Goal: Information Seeking & Learning: Find contact information

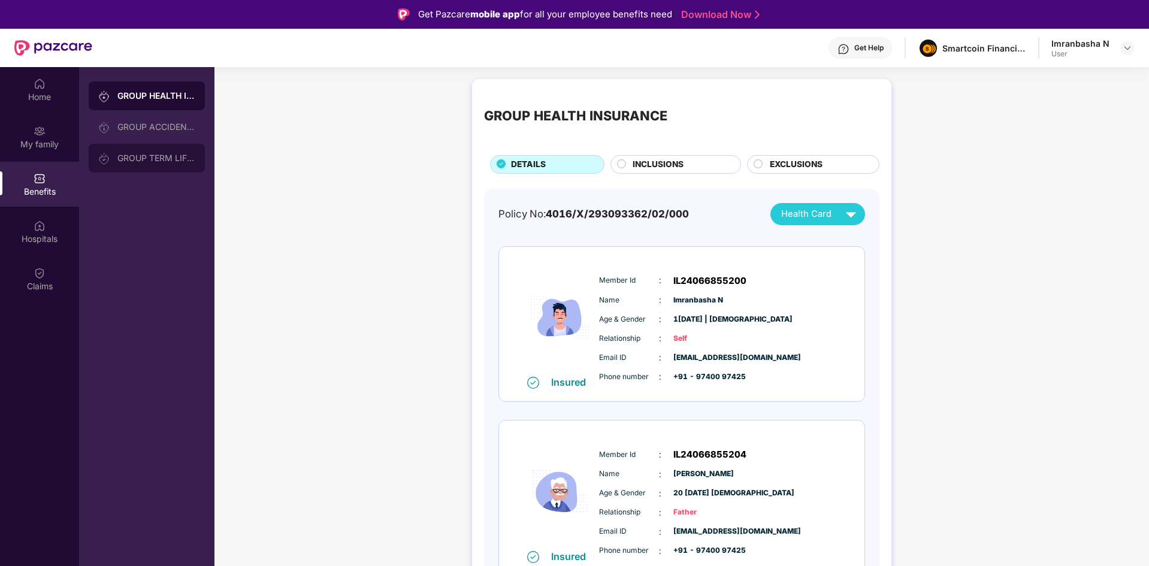
click at [109, 163] on img at bounding box center [104, 159] width 12 height 12
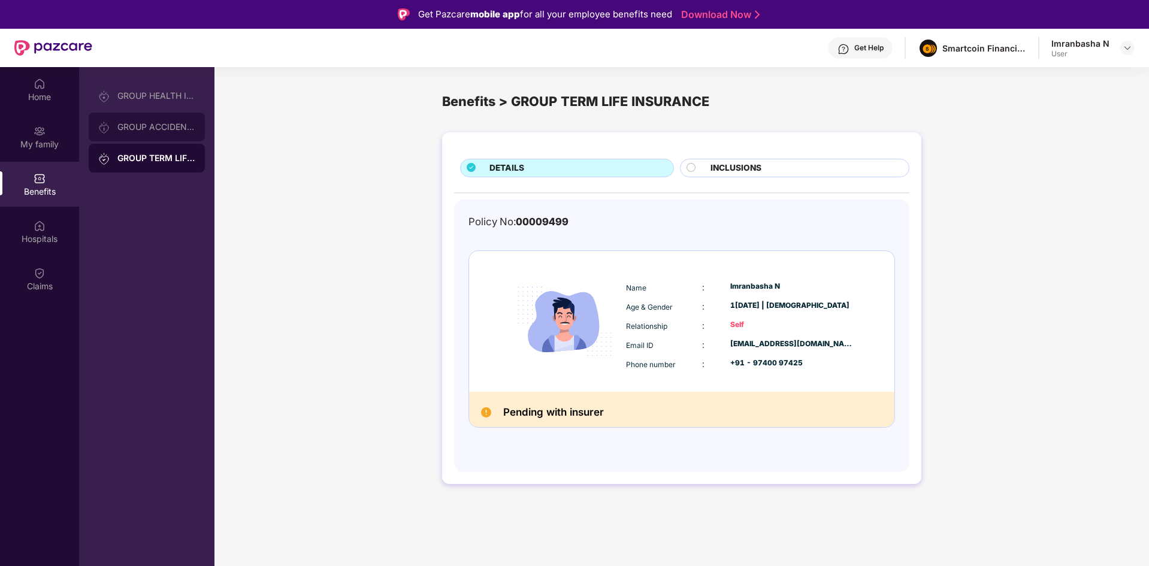
click at [162, 126] on div "GROUP ACCIDENTAL INSURANCE" at bounding box center [156, 127] width 78 height 10
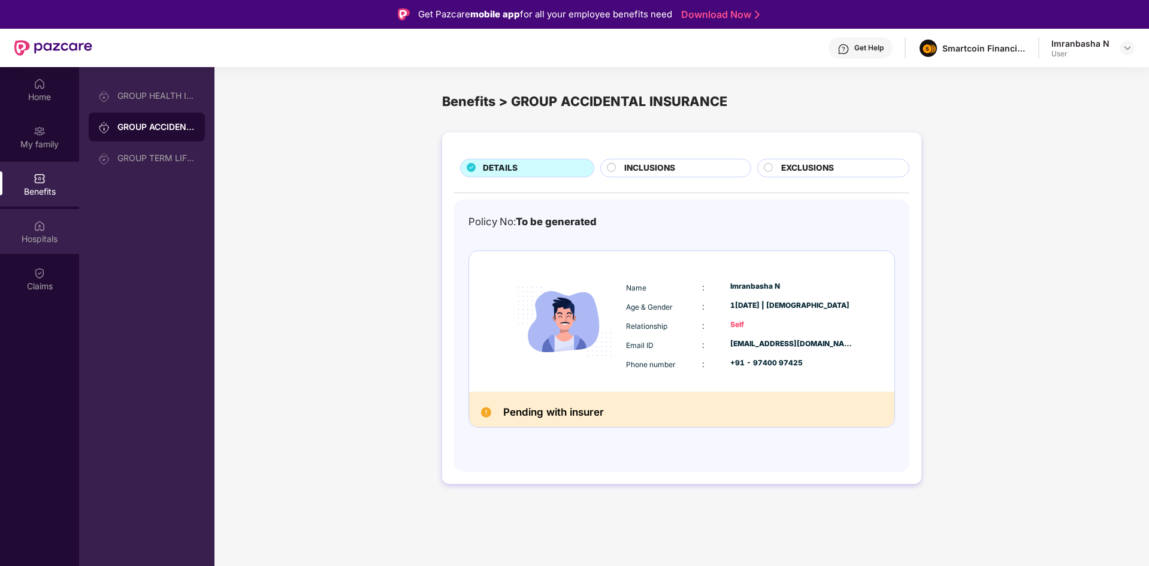
click at [27, 229] on div "Hospitals" at bounding box center [39, 231] width 79 height 45
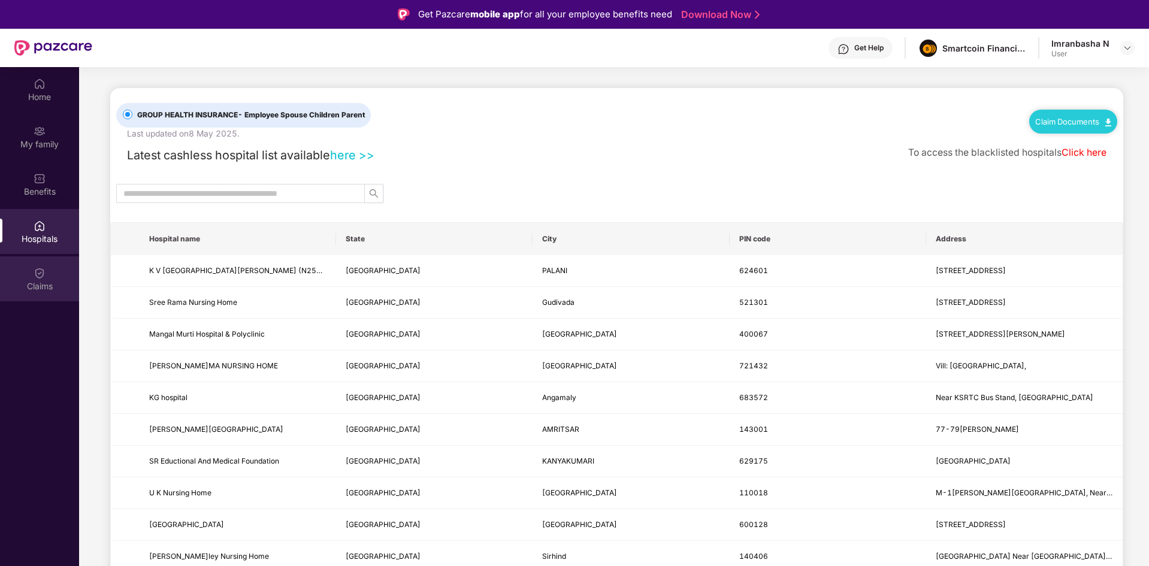
click at [45, 283] on div "Claims" at bounding box center [39, 286] width 79 height 12
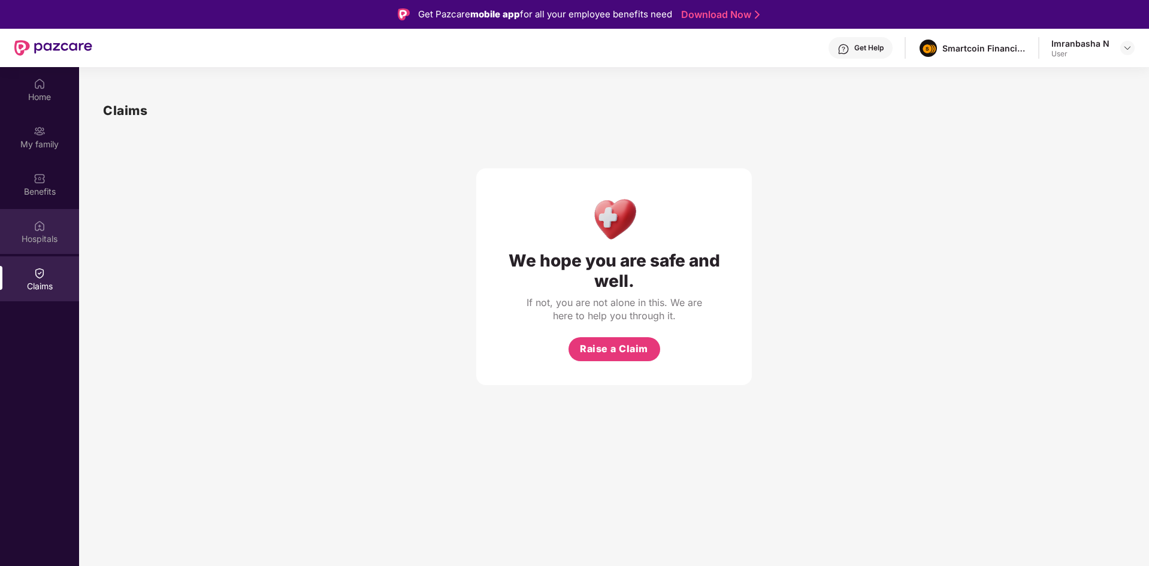
click at [50, 248] on div "Hospitals" at bounding box center [39, 231] width 79 height 45
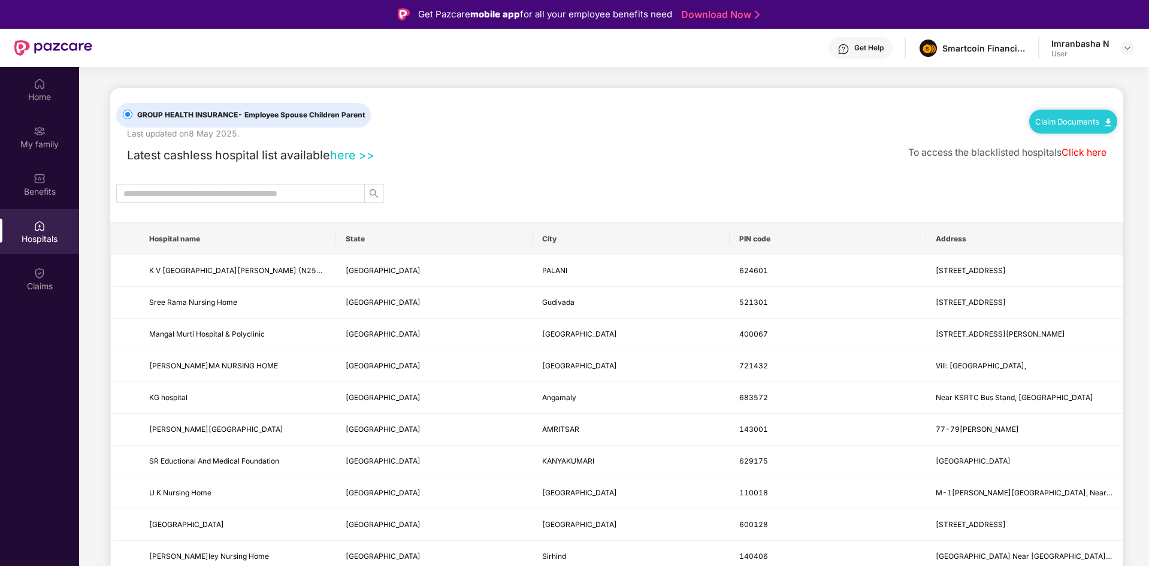
click at [0, 223] on div "Hospitals" at bounding box center [39, 231] width 79 height 45
click at [293, 201] on span at bounding box center [240, 193] width 249 height 19
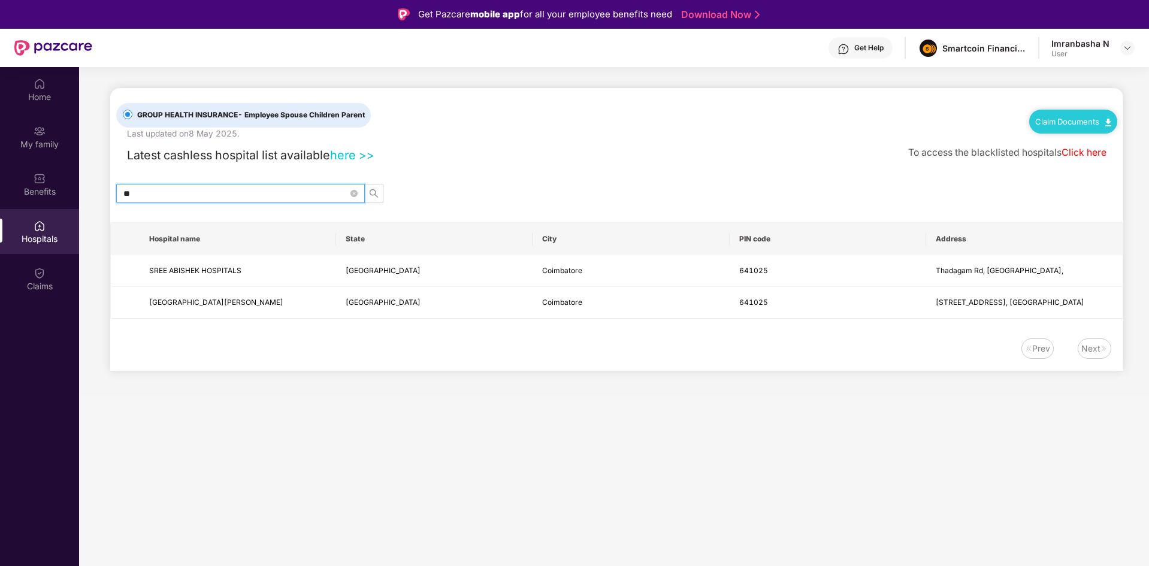
type input "*"
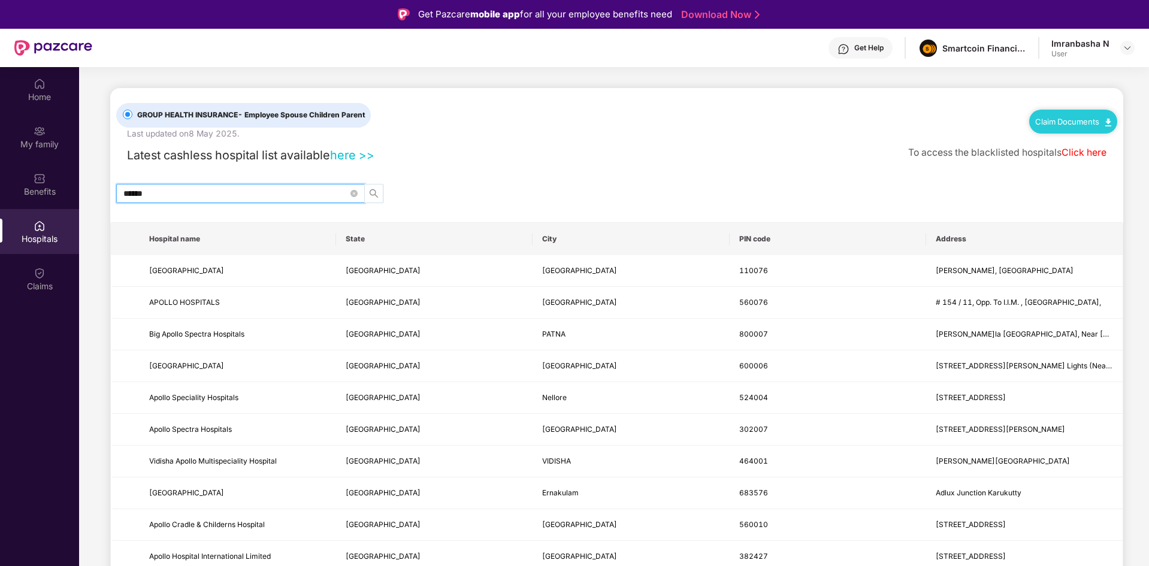
click at [375, 196] on icon "search" at bounding box center [374, 193] width 8 height 8
type input "******"
click at [466, 307] on td "[GEOGRAPHIC_DATA]" at bounding box center [434, 303] width 196 height 32
click at [221, 319] on td "Big Apollo Spectra Hospitals" at bounding box center [238, 335] width 196 height 32
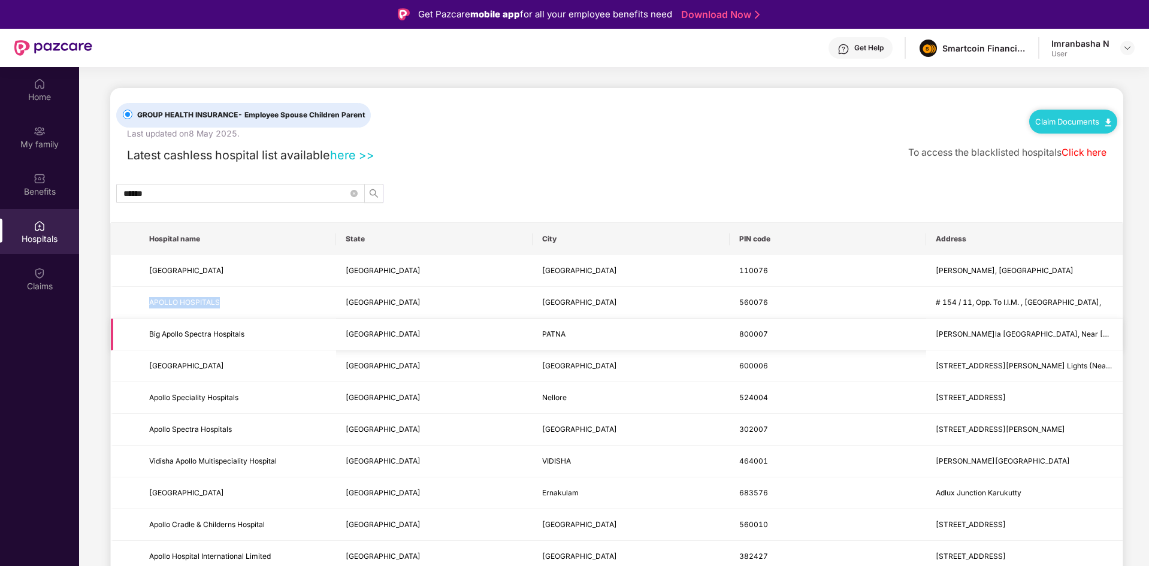
click at [221, 319] on td "APOLLO HOSPITALS" at bounding box center [238, 303] width 196 height 32
click at [237, 311] on td "APOLLO HOSPITALS" at bounding box center [238, 303] width 196 height 32
copy span "APOLLO HOSPITALS"
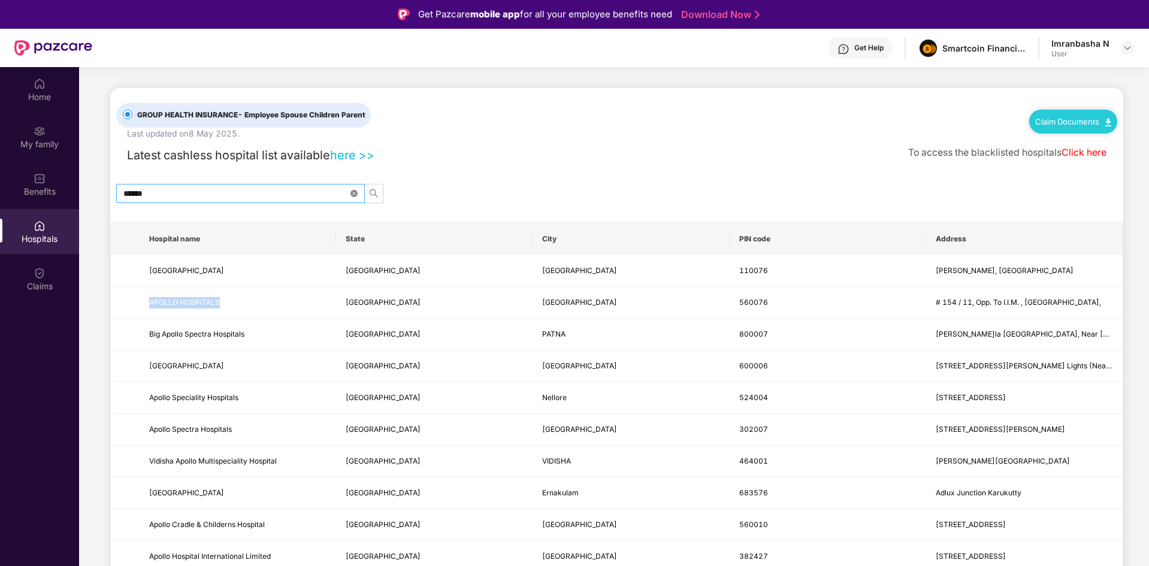
click at [353, 193] on icon "close-circle" at bounding box center [353, 193] width 7 height 7
paste input "**********"
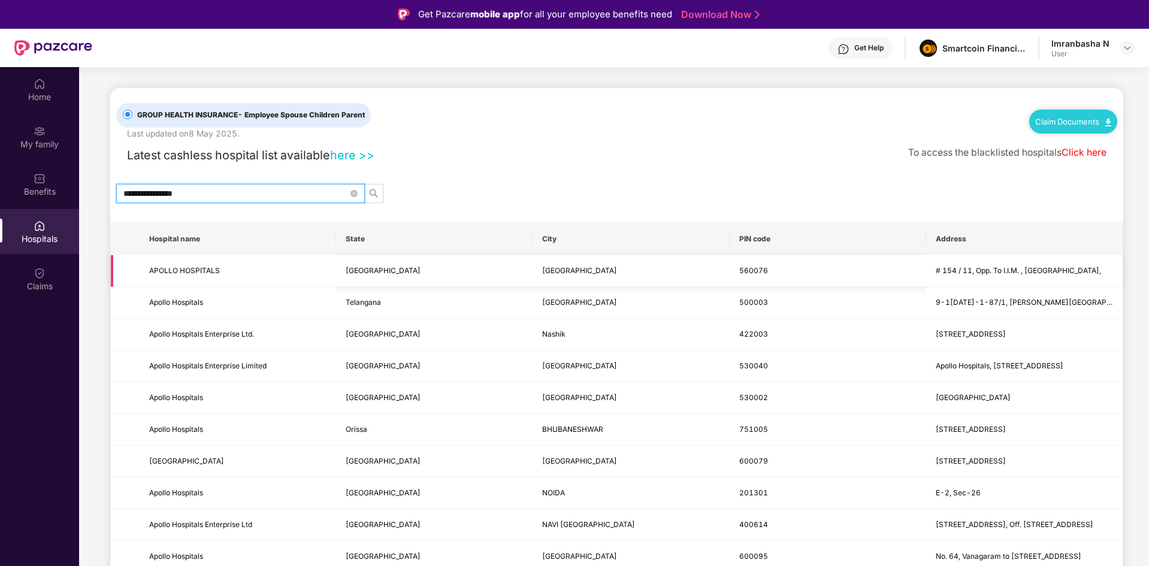
type input "**********"
click at [411, 277] on td "[GEOGRAPHIC_DATA]" at bounding box center [434, 271] width 196 height 32
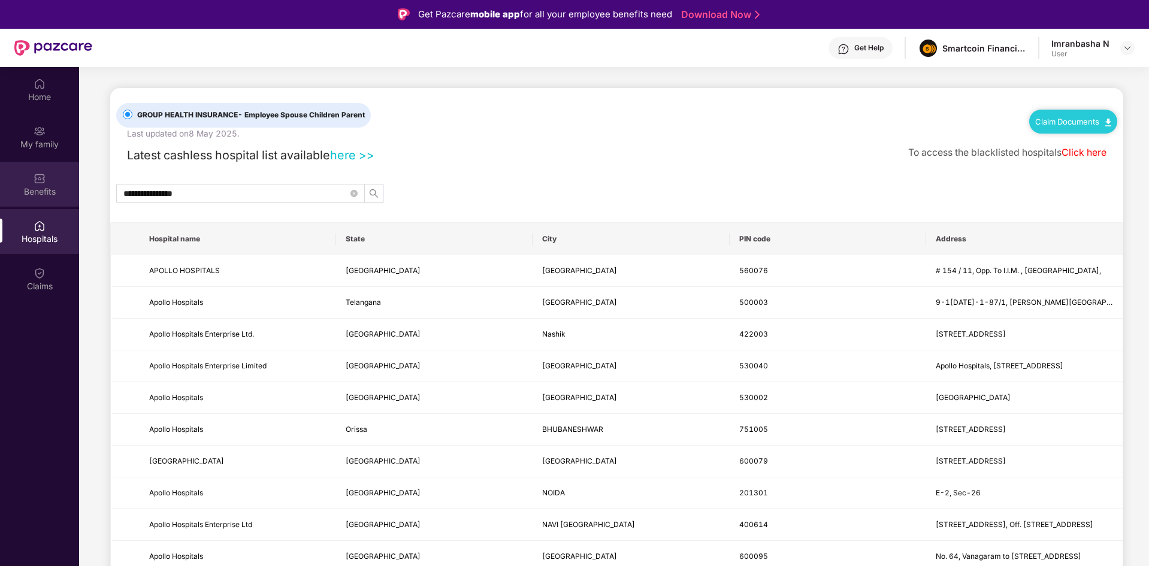
click at [27, 186] on div "Benefits" at bounding box center [39, 192] width 79 height 12
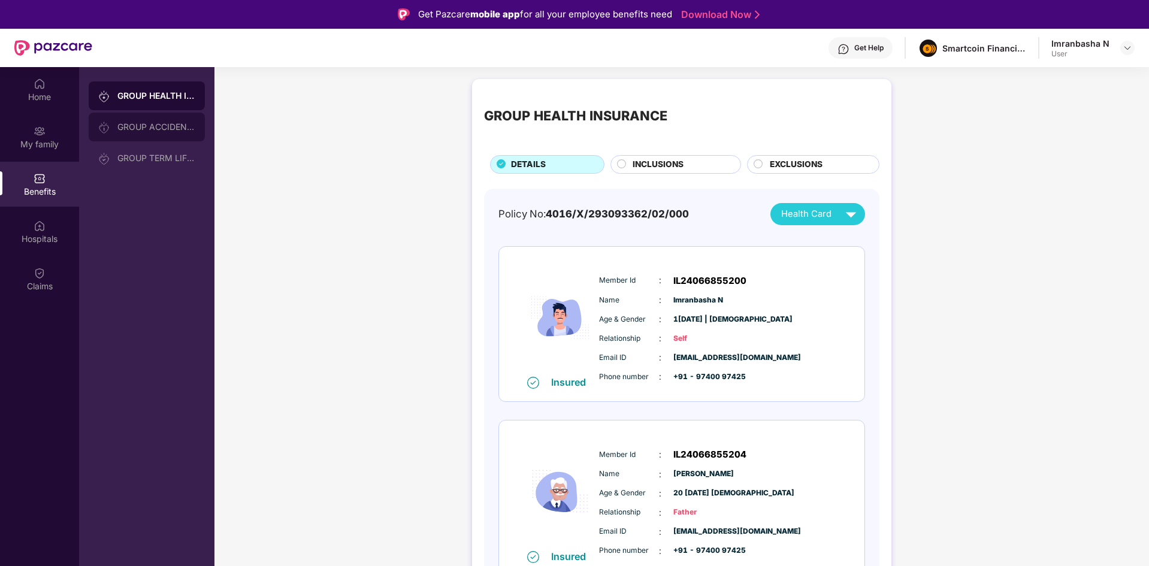
click at [175, 119] on div "GROUP ACCIDENTAL INSURANCE" at bounding box center [147, 127] width 116 height 29
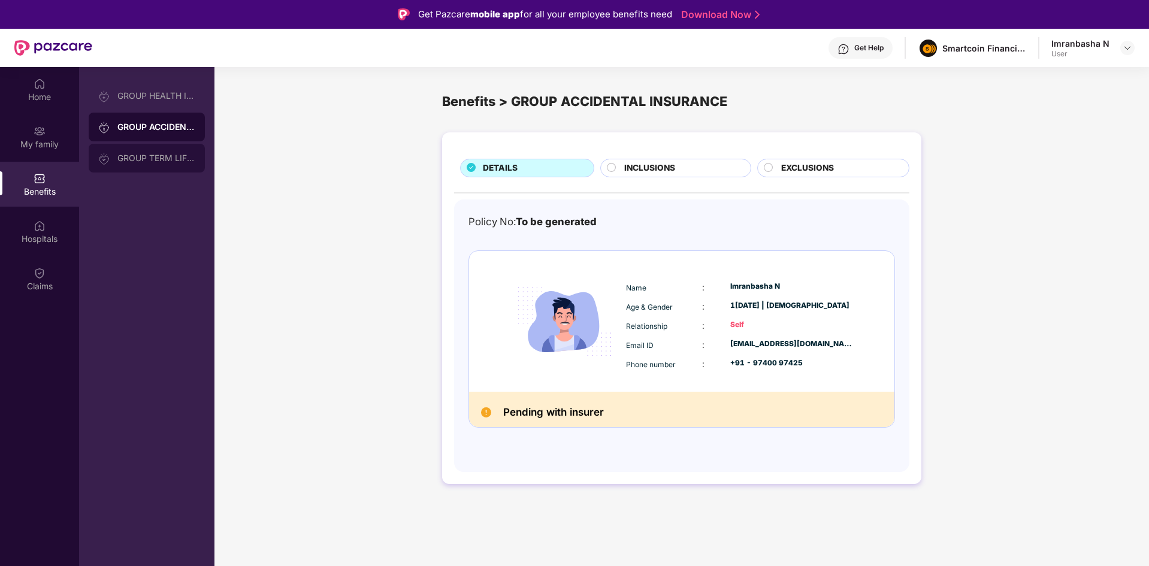
click at [167, 158] on div "GROUP TERM LIFE INSURANCE" at bounding box center [156, 158] width 78 height 10
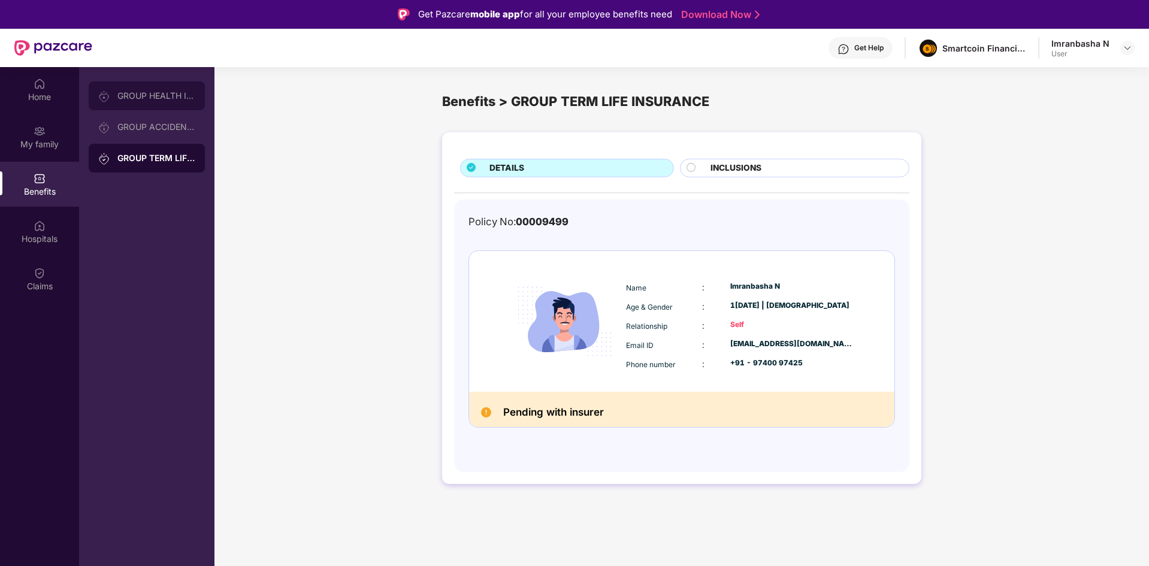
click at [138, 100] on div "GROUP HEALTH INSURANCE" at bounding box center [156, 96] width 78 height 10
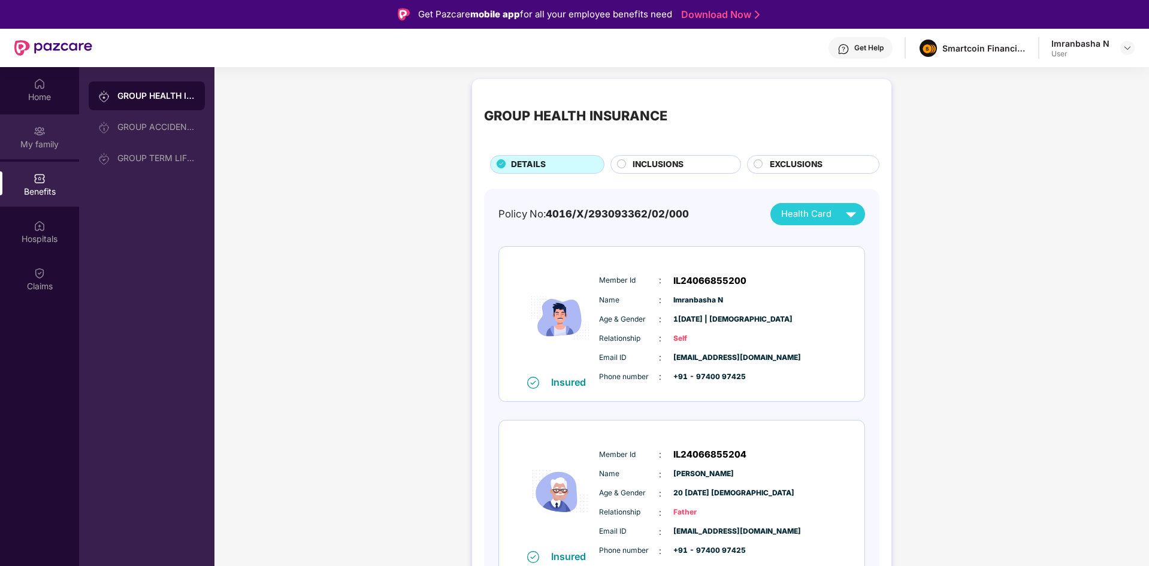
click at [52, 120] on div "My family" at bounding box center [39, 136] width 79 height 45
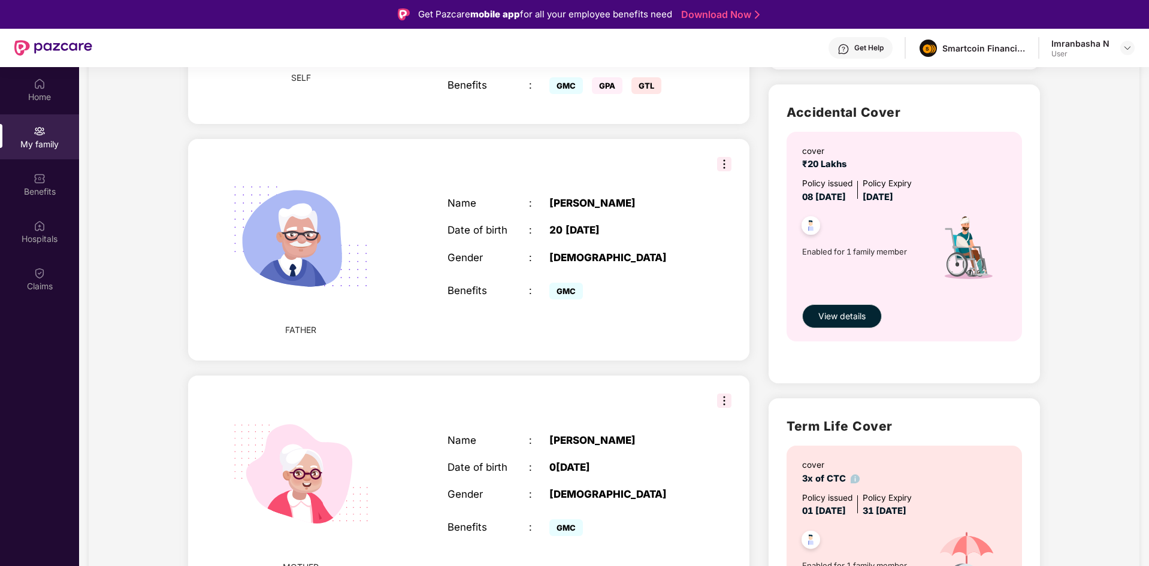
scroll to position [382, 0]
click at [47, 192] on div "Benefits" at bounding box center [39, 192] width 79 height 12
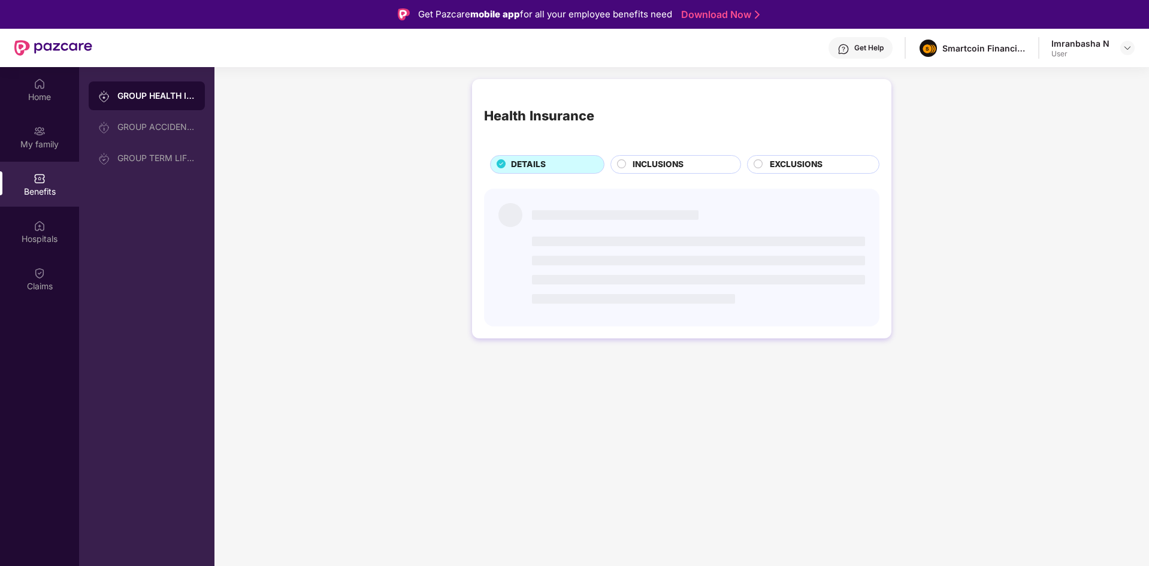
scroll to position [0, 0]
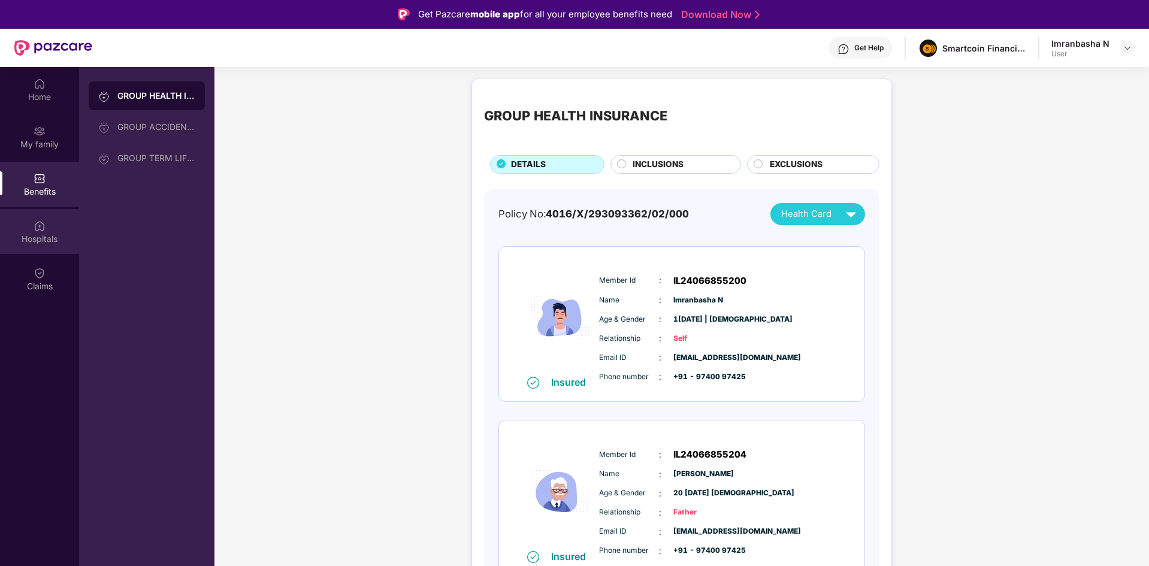
click at [47, 229] on div "Hospitals" at bounding box center [39, 231] width 79 height 45
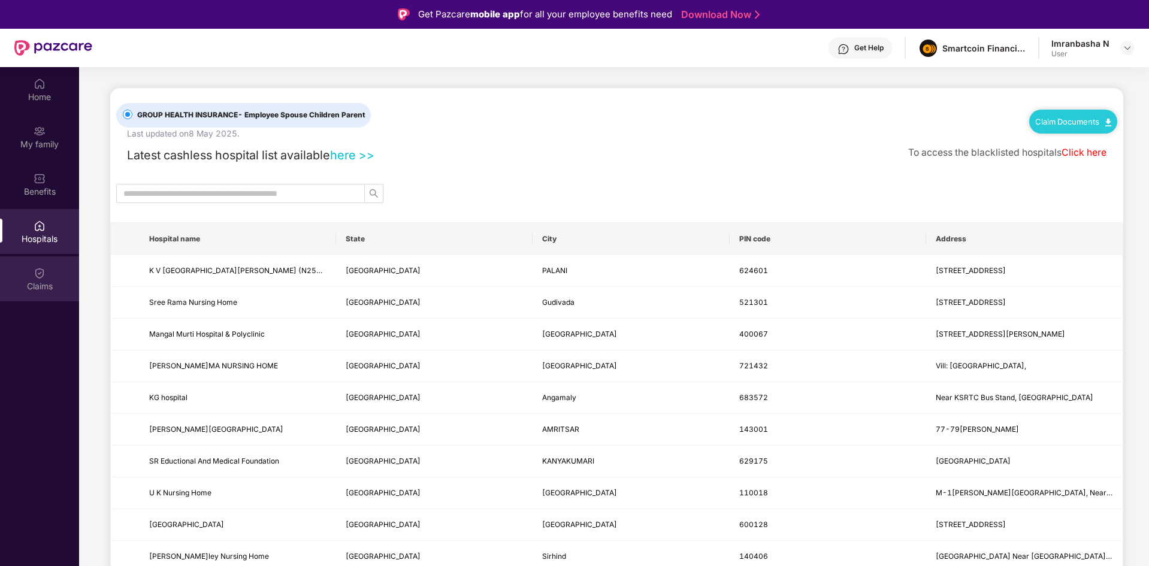
click at [48, 258] on div "Claims" at bounding box center [39, 278] width 79 height 45
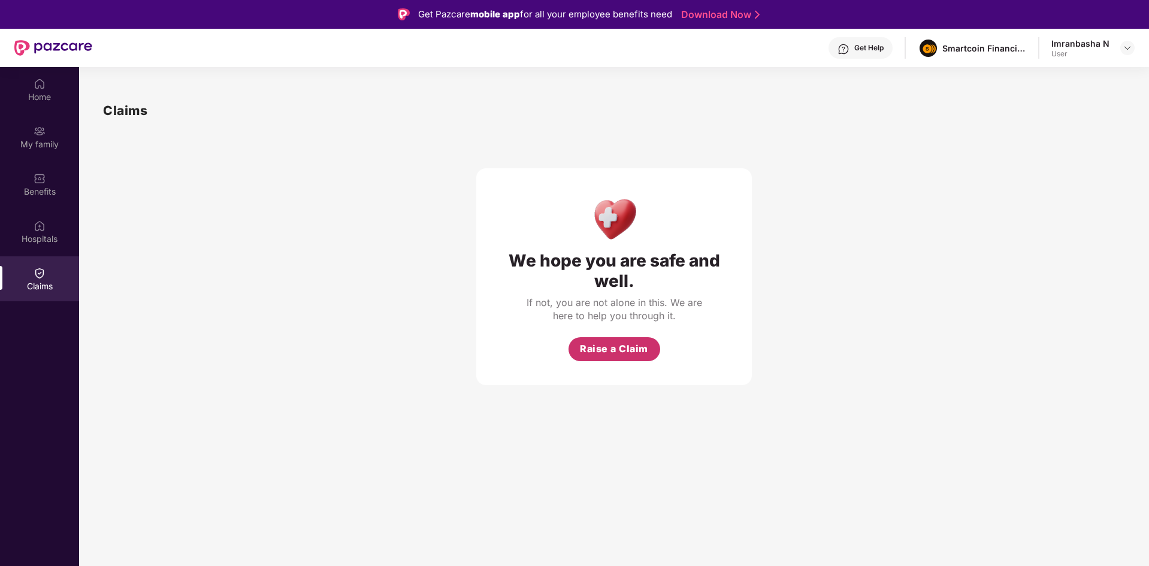
click at [626, 343] on span "Raise a Claim" at bounding box center [614, 348] width 68 height 15
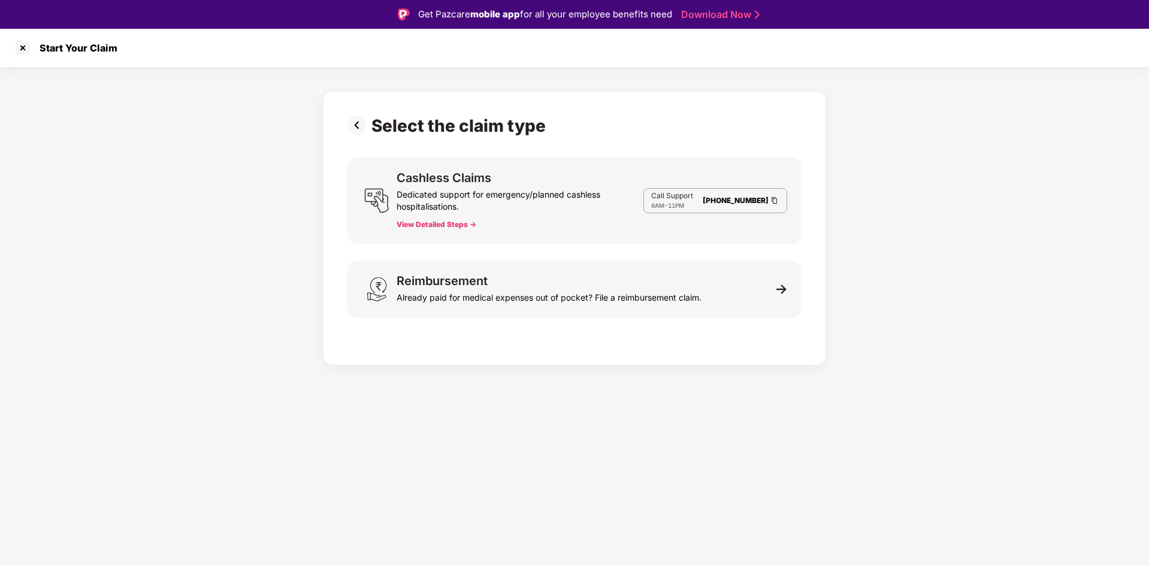
click at [735, 204] on link "[PHONE_NUMBER]" at bounding box center [735, 200] width 66 height 9
click at [435, 222] on button "View Detailed Steps ->" at bounding box center [436, 225] width 80 height 10
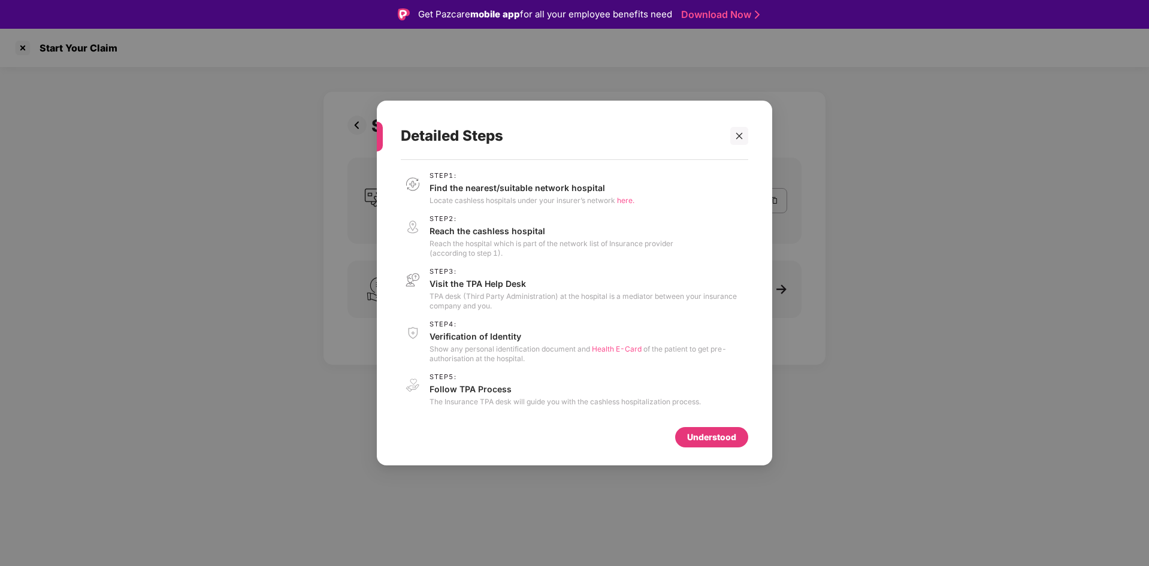
scroll to position [29, 0]
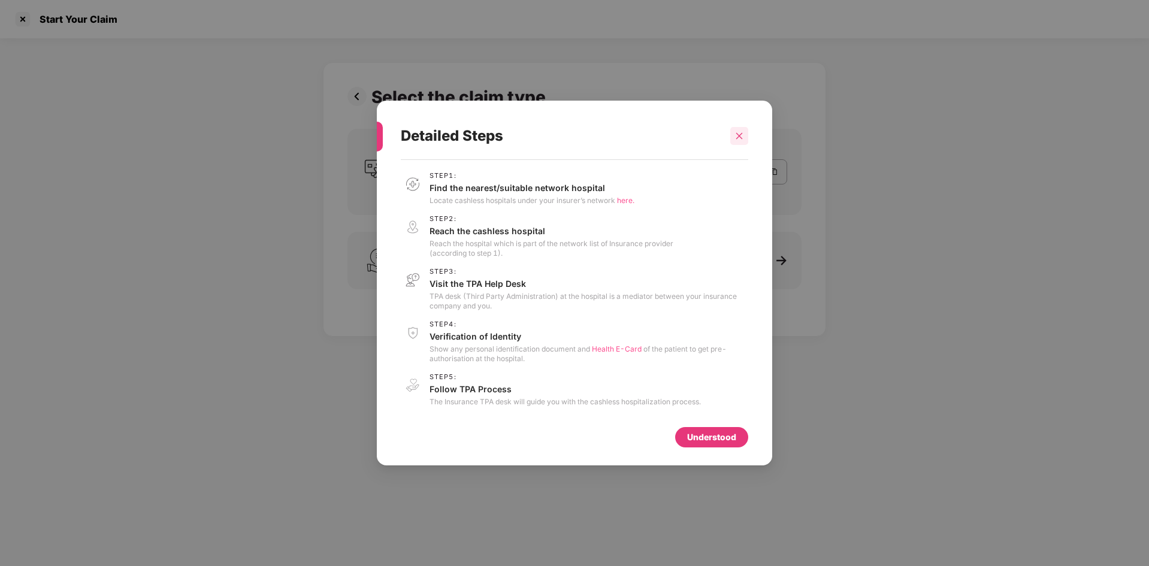
click at [737, 127] on div at bounding box center [739, 136] width 18 height 18
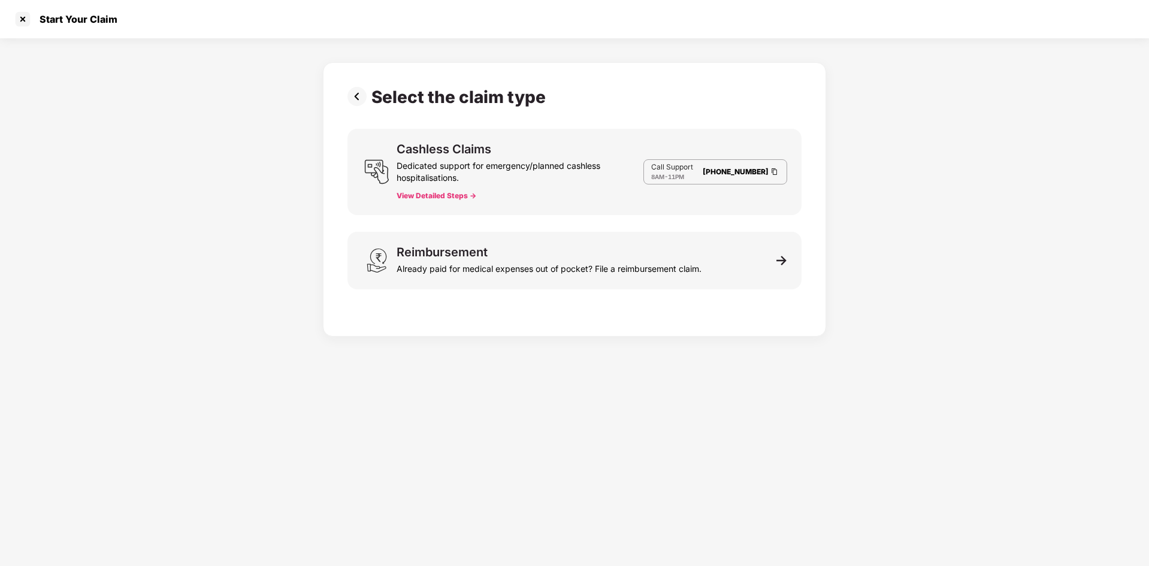
scroll to position [0, 0]
